Goal: Transaction & Acquisition: Purchase product/service

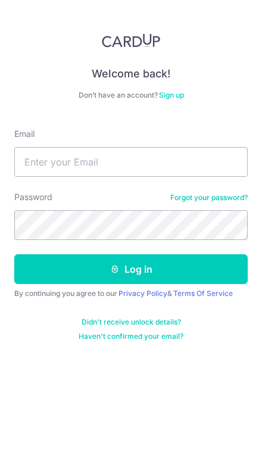
click at [191, 201] on link "Forgot your password?" at bounding box center [208, 198] width 77 height 10
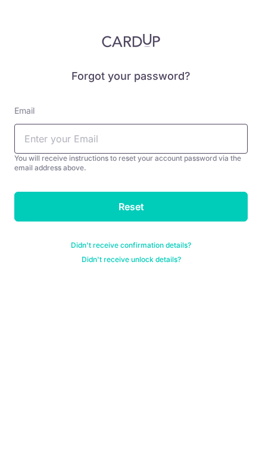
click at [51, 138] on input "text" at bounding box center [130, 139] width 233 height 30
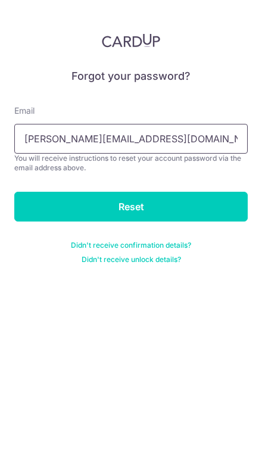
type input "[PERSON_NAME][EMAIL_ADDRESS][DOMAIN_NAME]"
click at [53, 208] on input "Reset" at bounding box center [130, 207] width 233 height 30
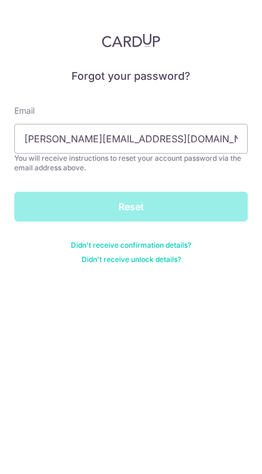
click at [143, 208] on div "Reset" at bounding box center [130, 207] width 233 height 30
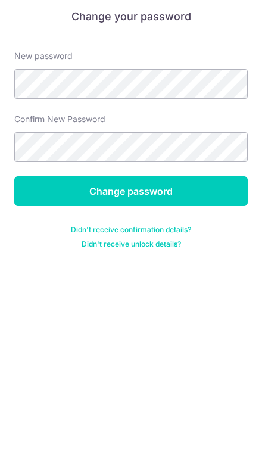
click at [42, 236] on input "Change password" at bounding box center [130, 251] width 233 height 30
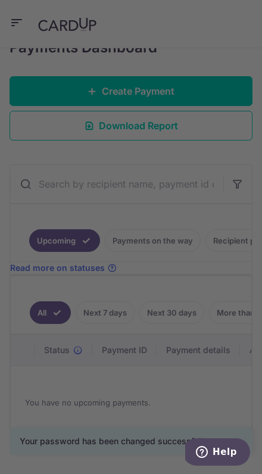
scroll to position [207, 0]
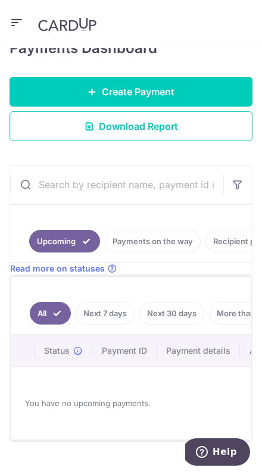
click at [11, 20] on icon "button" at bounding box center [17, 22] width 14 height 15
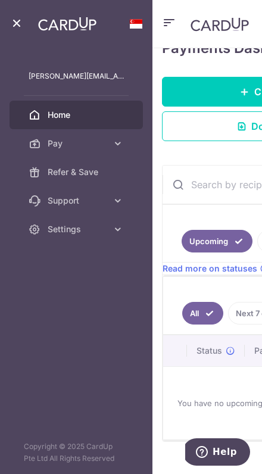
click at [46, 137] on link "Pay" at bounding box center [76, 143] width 133 height 29
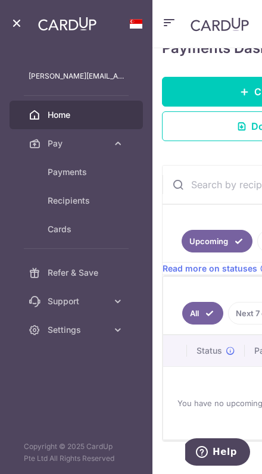
click at [58, 170] on span "Payments" at bounding box center [86, 172] width 76 height 12
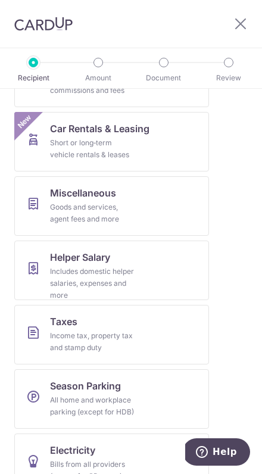
scroll to position [613, 0]
click at [69, 209] on div "Goods and services, agent fees and more" at bounding box center [93, 214] width 86 height 24
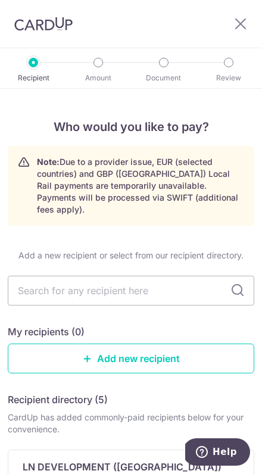
scroll to position [104, 0]
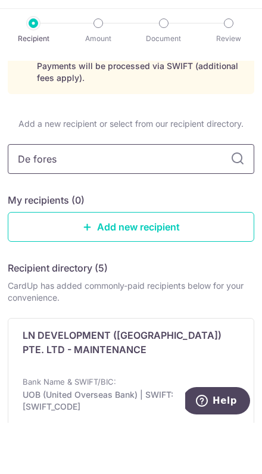
type input "De forest"
click at [245, 195] on input "De forest" at bounding box center [131, 210] width 247 height 30
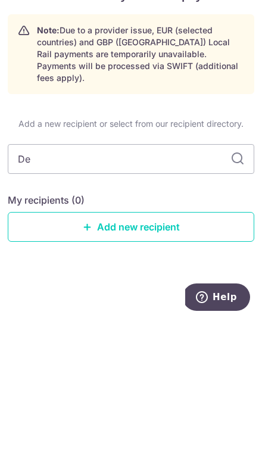
type input "D"
click at [36, 367] on link "Add new recipient" at bounding box center [131, 382] width 247 height 30
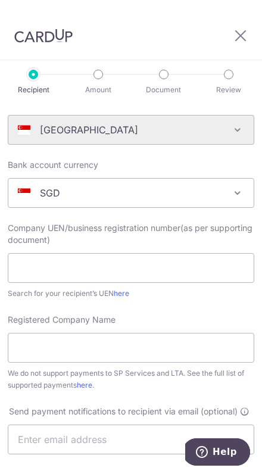
scroll to position [189, 0]
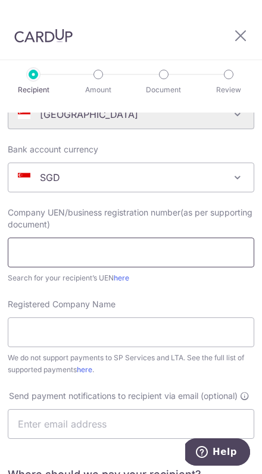
click at [34, 245] on input "text" at bounding box center [131, 253] width 247 height 30
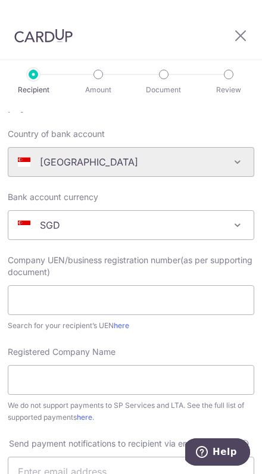
scroll to position [131, 0]
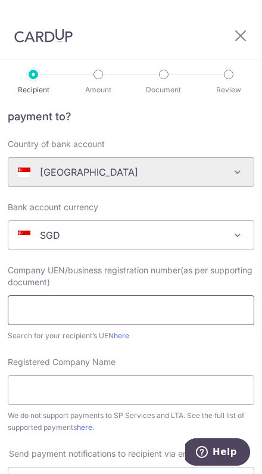
click at [99, 295] on input "text" at bounding box center [131, 310] width 247 height 30
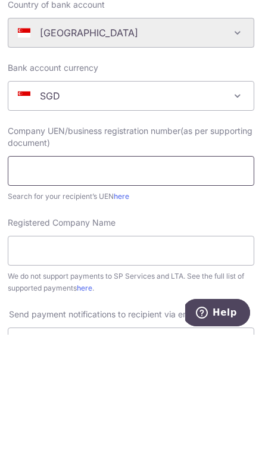
scroll to position [0, 0]
